Goal: Task Accomplishment & Management: Complete application form

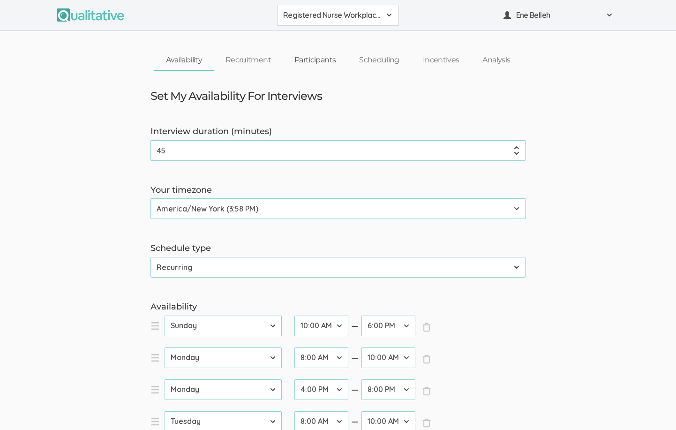
click at [328, 59] on link "Participants" at bounding box center [315, 60] width 65 height 20
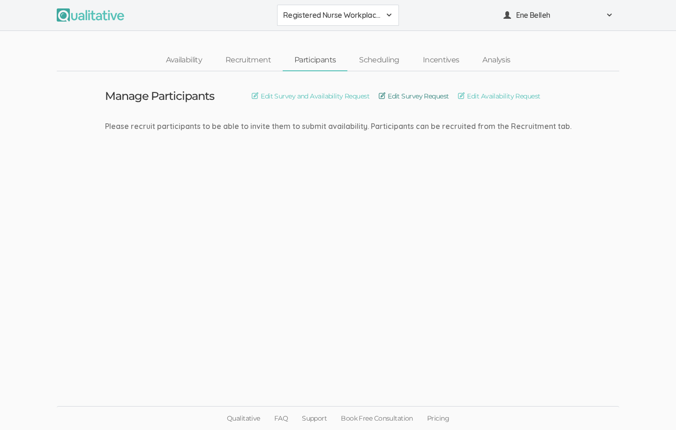
click at [417, 95] on link "Edit Survey Request" at bounding box center [414, 96] width 70 height 10
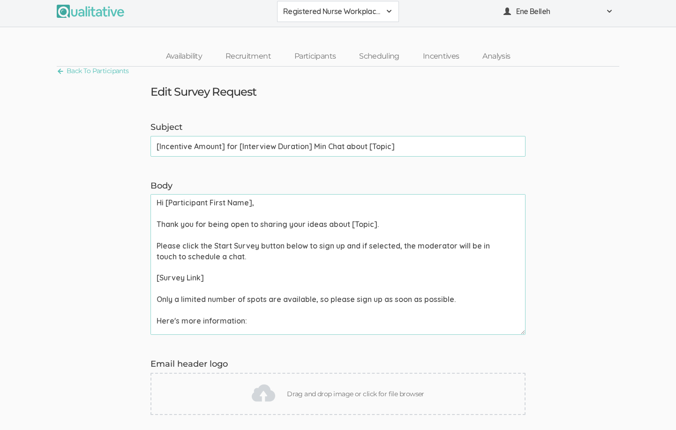
scroll to position [4, 0]
click at [314, 56] on link "Participants" at bounding box center [315, 56] width 65 height 20
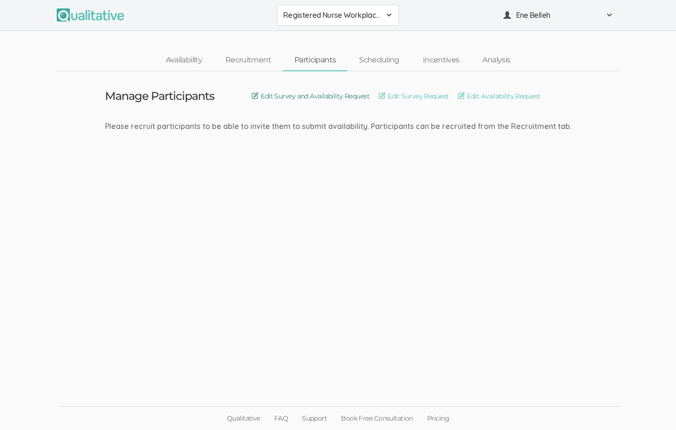
click at [304, 93] on link "Edit Survey and Availability Request" at bounding box center [311, 96] width 118 height 10
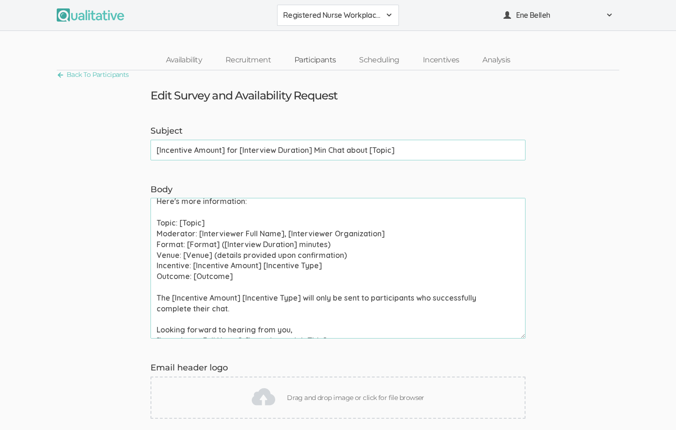
click at [321, 59] on link "Participants" at bounding box center [315, 60] width 65 height 20
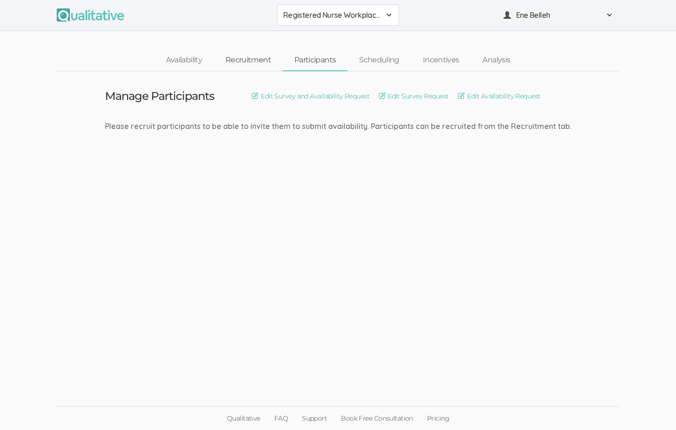
click at [257, 59] on link "Recruitment" at bounding box center [248, 60] width 69 height 20
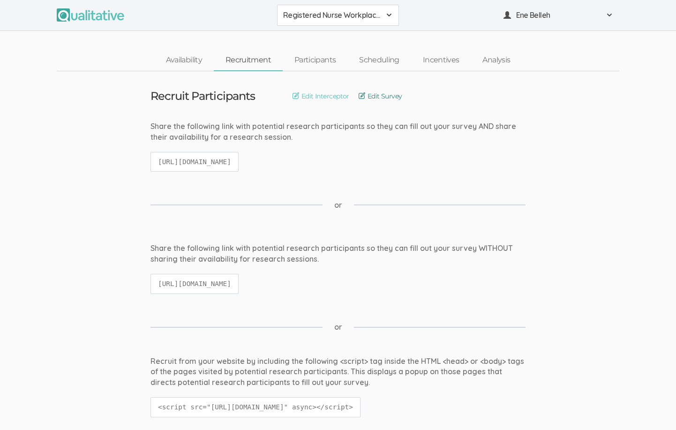
click at [385, 94] on link "Edit Survey" at bounding box center [380, 96] width 44 height 10
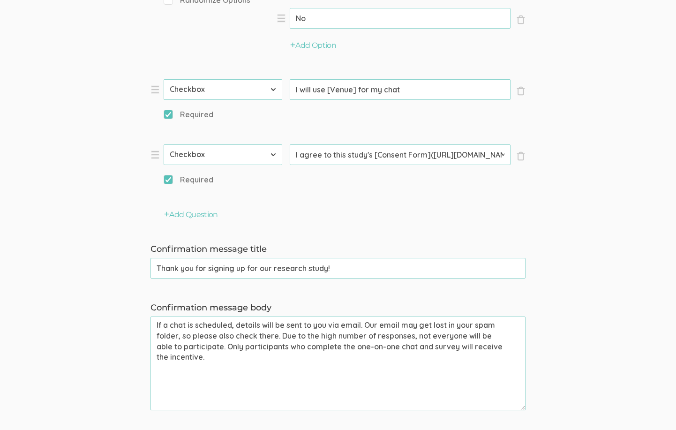
scroll to position [939, 0]
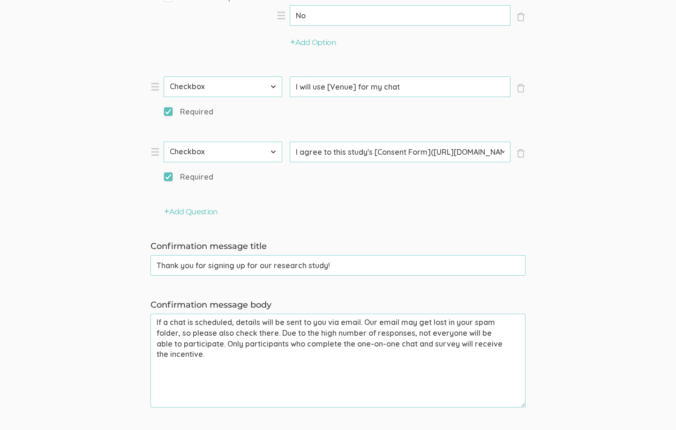
drag, startPoint x: 433, startPoint y: 147, endPoint x: 500, endPoint y: 150, distance: 66.6
click at [500, 150] on input "I agree to this study's [Consent Form]([URL][DOMAIN_NAME][DOMAIN_NAME][EMAIL_AD…" at bounding box center [400, 152] width 221 height 21
paste input "[URL][DOMAIN_NAME]"
type input "I agree to this study's [Consent Form]([URL][DOMAIN_NAME])"
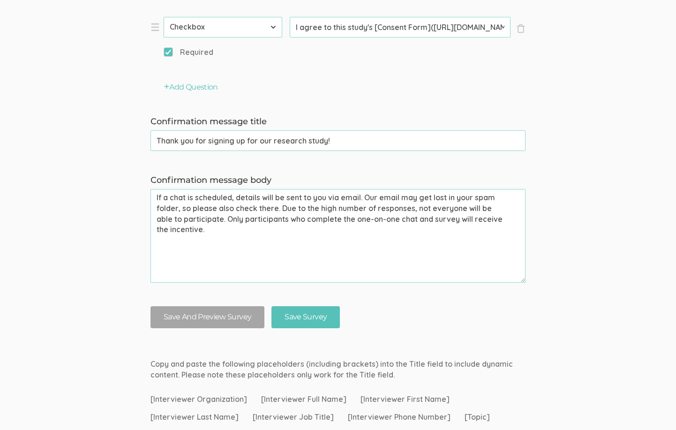
scroll to position [1066, 0]
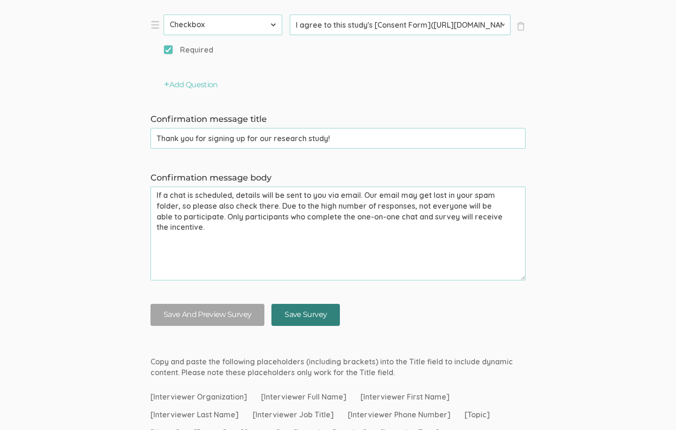
click at [303, 311] on input "Save Survey" at bounding box center [305, 315] width 68 height 22
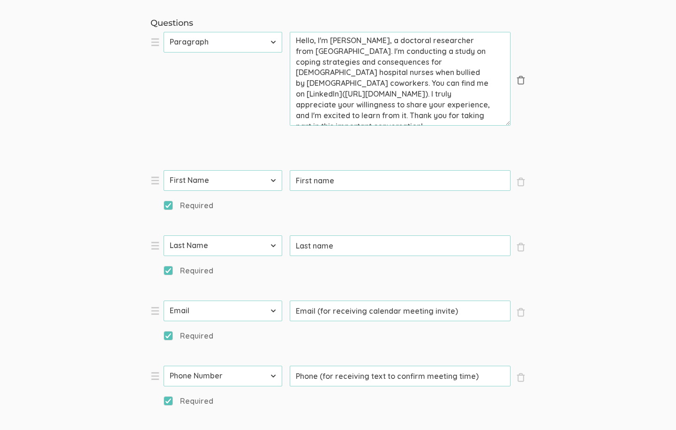
scroll to position [223, 0]
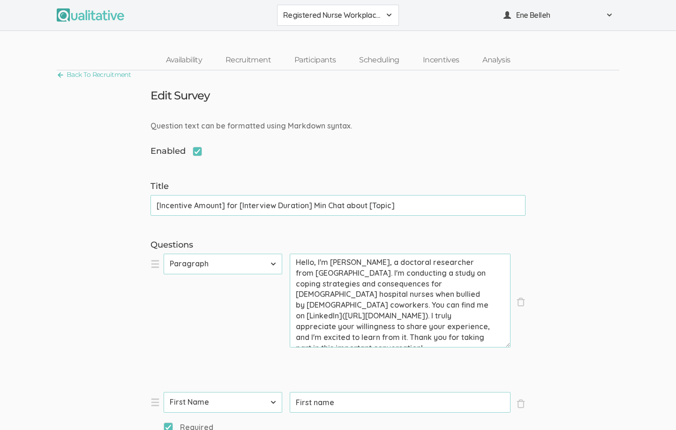
click at [153, 148] on input "Enabled" at bounding box center [153, 150] width 6 height 6
checkbox input "false"
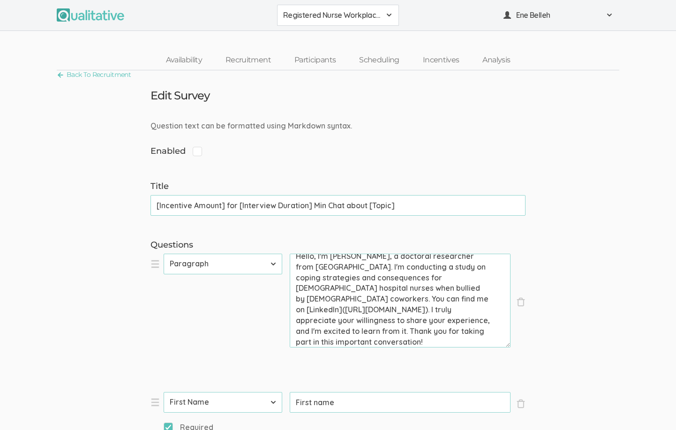
scroll to position [6, 0]
